Goal: Information Seeking & Learning: Learn about a topic

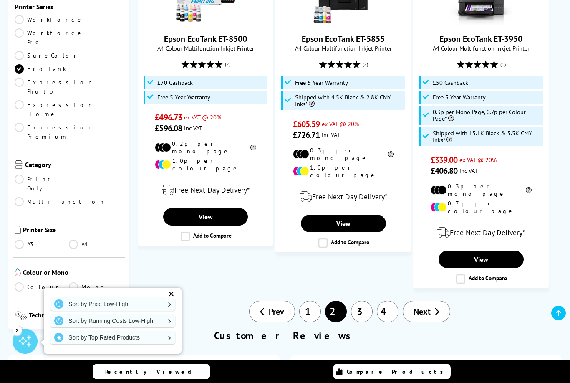
scroll to position [1303, 0]
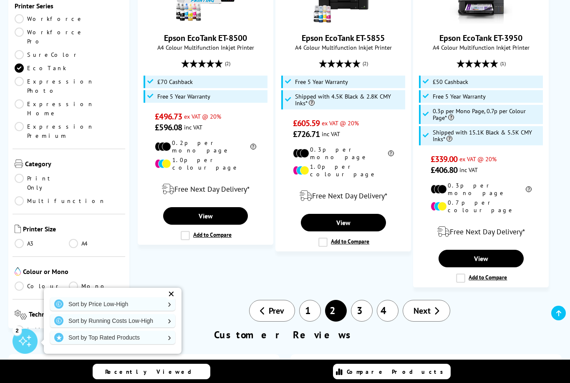
click at [428, 305] on span "Next" at bounding box center [421, 310] width 17 height 11
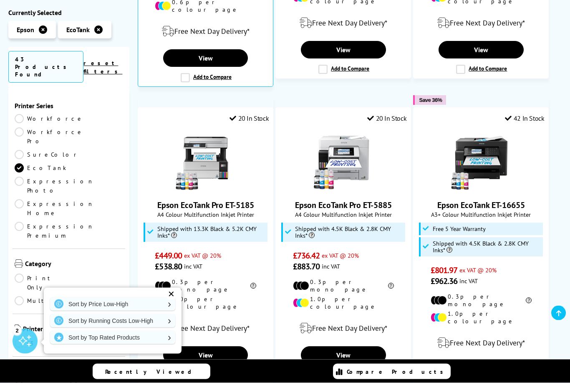
scroll to position [803, 0]
click at [205, 131] on img at bounding box center [205, 160] width 63 height 63
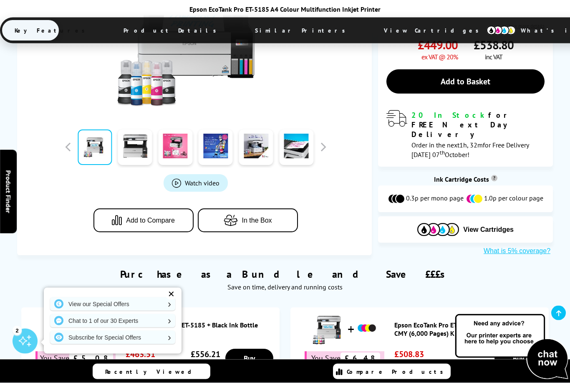
scroll to position [272, 0]
click at [186, 179] on span "Watch video" at bounding box center [202, 183] width 35 height 8
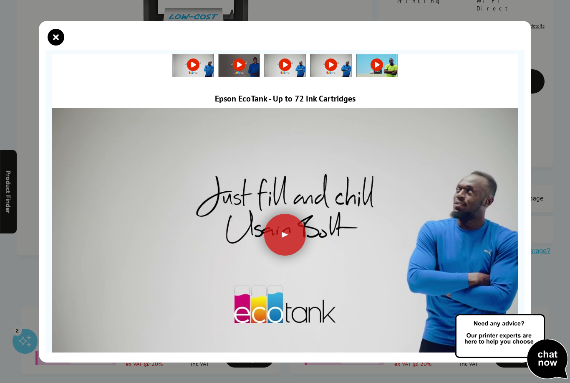
click at [292, 233] on div at bounding box center [285, 235] width 42 height 42
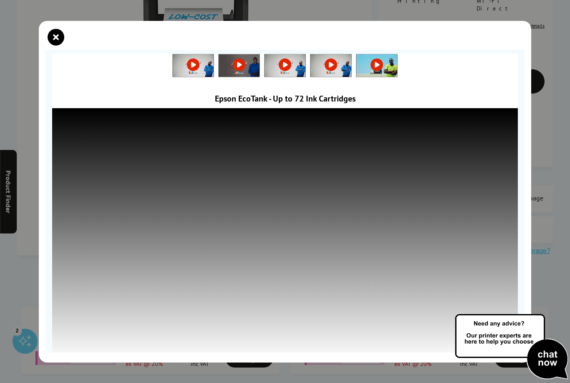
click at [58, 37] on icon "close modal" at bounding box center [56, 37] width 17 height 17
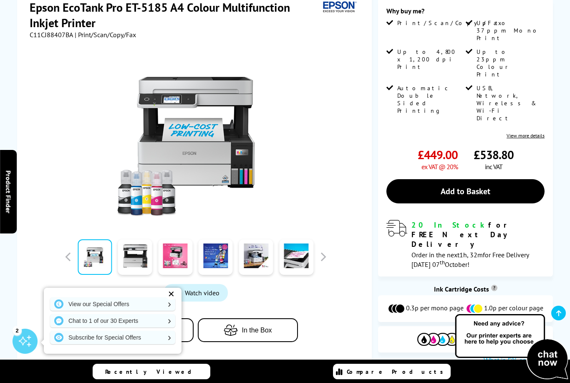
scroll to position [156, 0]
